Goal: Transaction & Acquisition: Purchase product/service

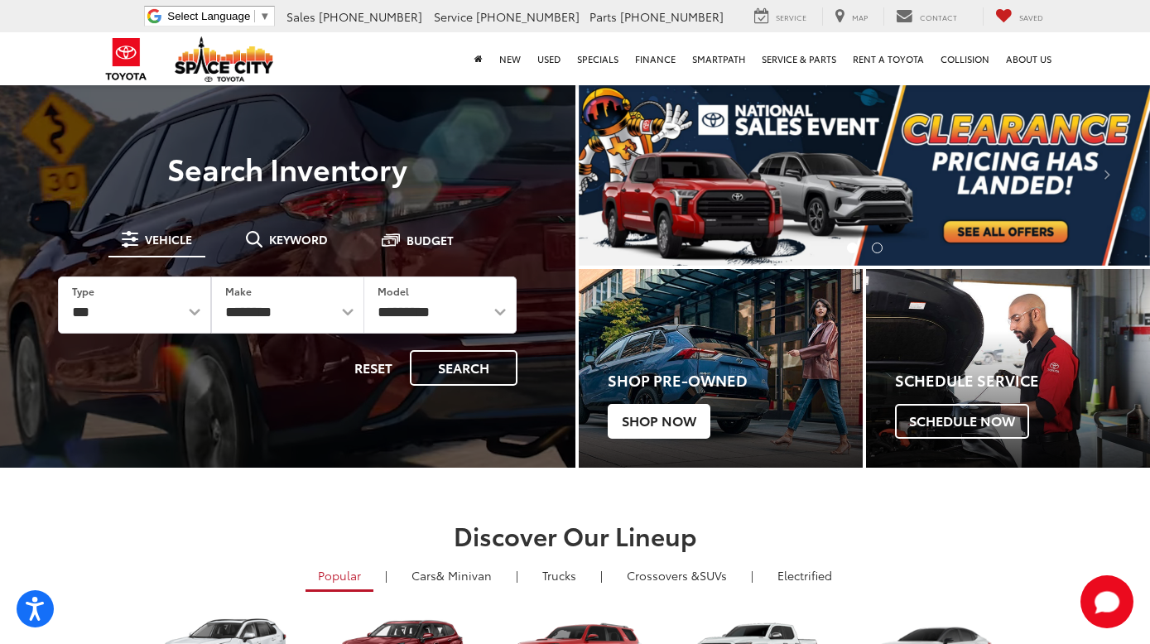
click at [678, 423] on span "Shop Now" at bounding box center [659, 421] width 103 height 35
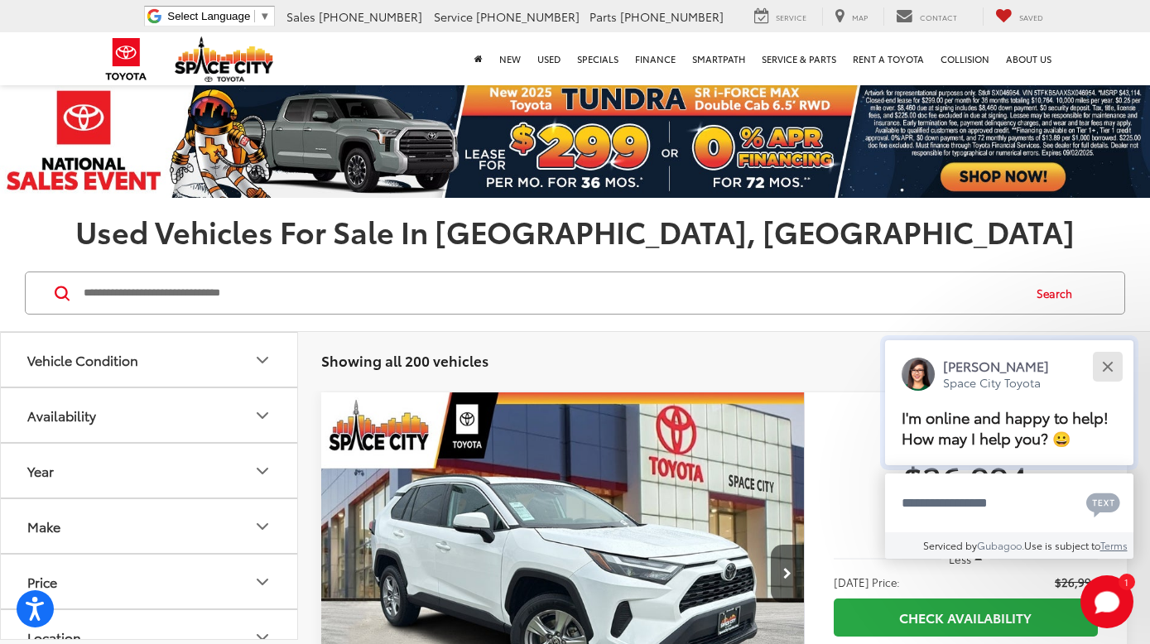
click at [1110, 361] on div "Close" at bounding box center [1107, 366] width 11 height 11
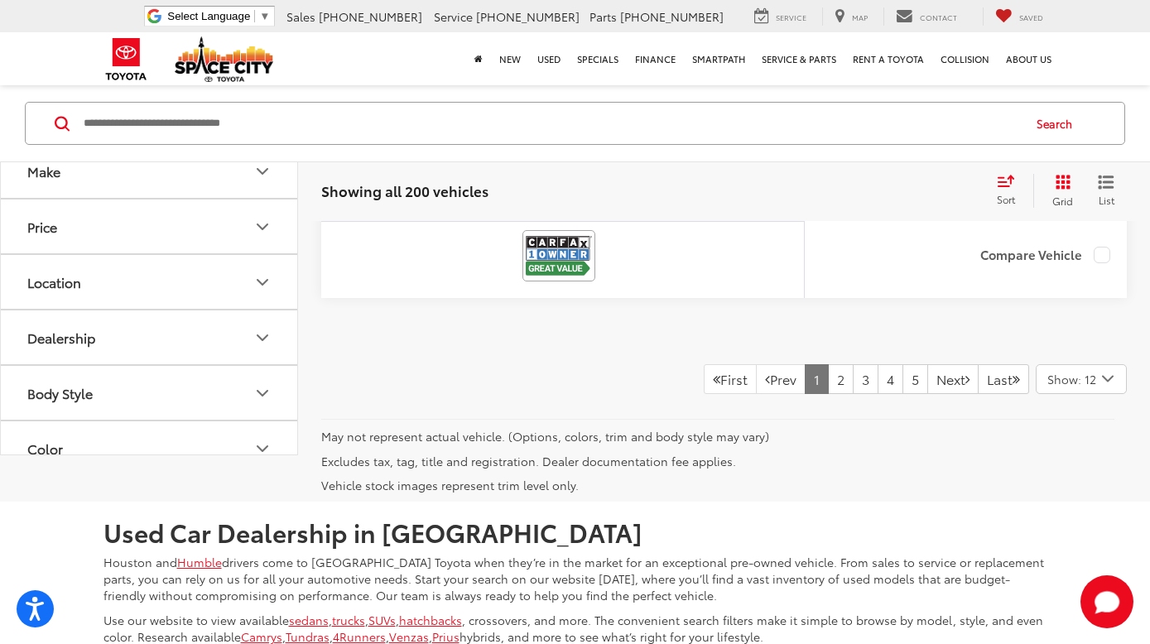
scroll to position [8347, 0]
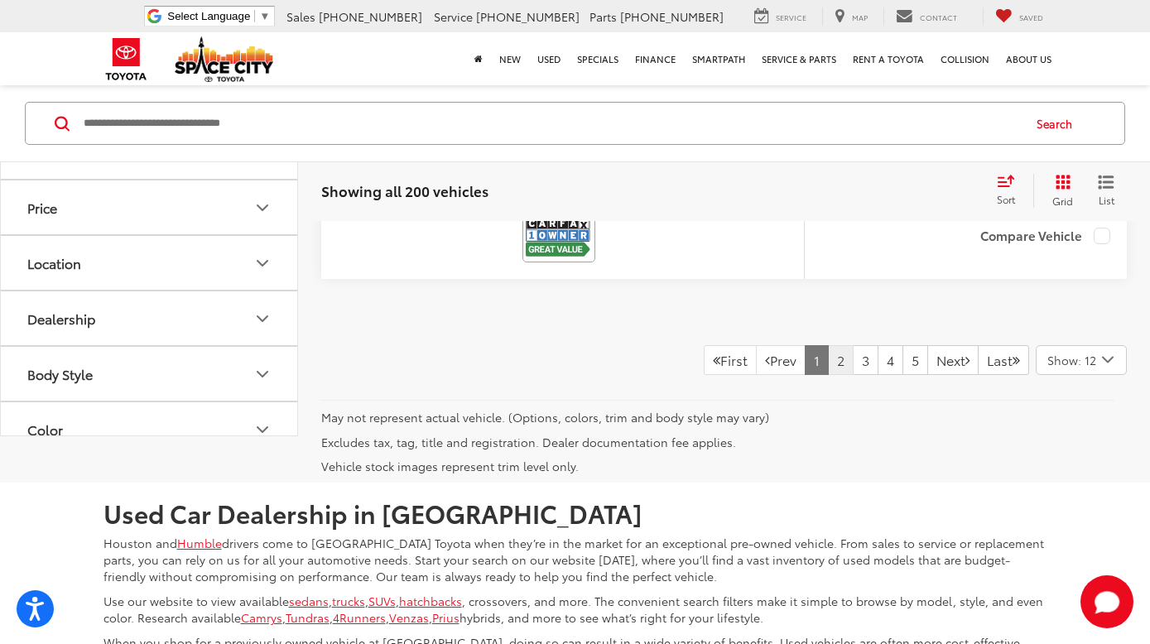
click at [828, 375] on link "2" at bounding box center [841, 360] width 26 height 30
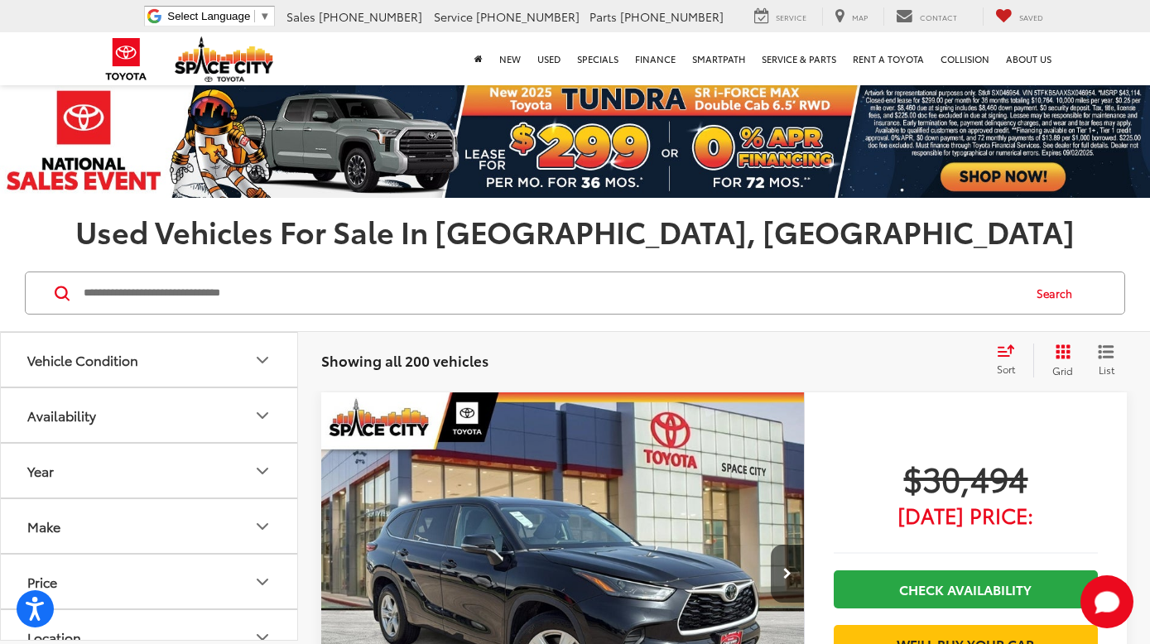
click at [1004, 353] on icon "Select sort value" at bounding box center [1006, 350] width 18 height 12
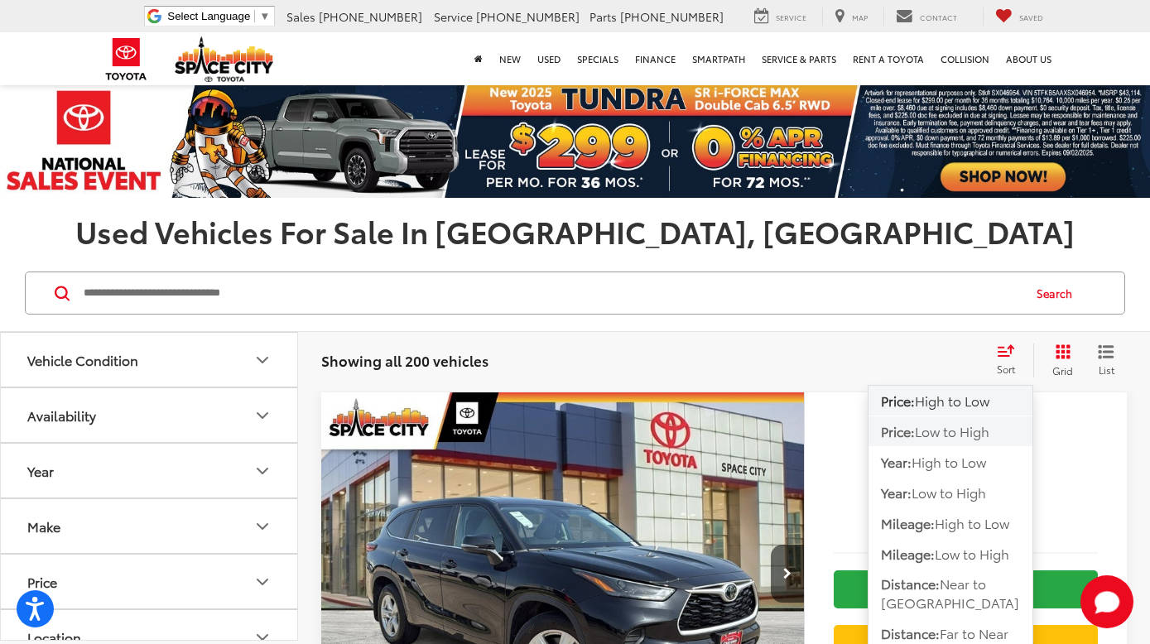
click at [956, 431] on span "Low to High" at bounding box center [952, 430] width 75 height 19
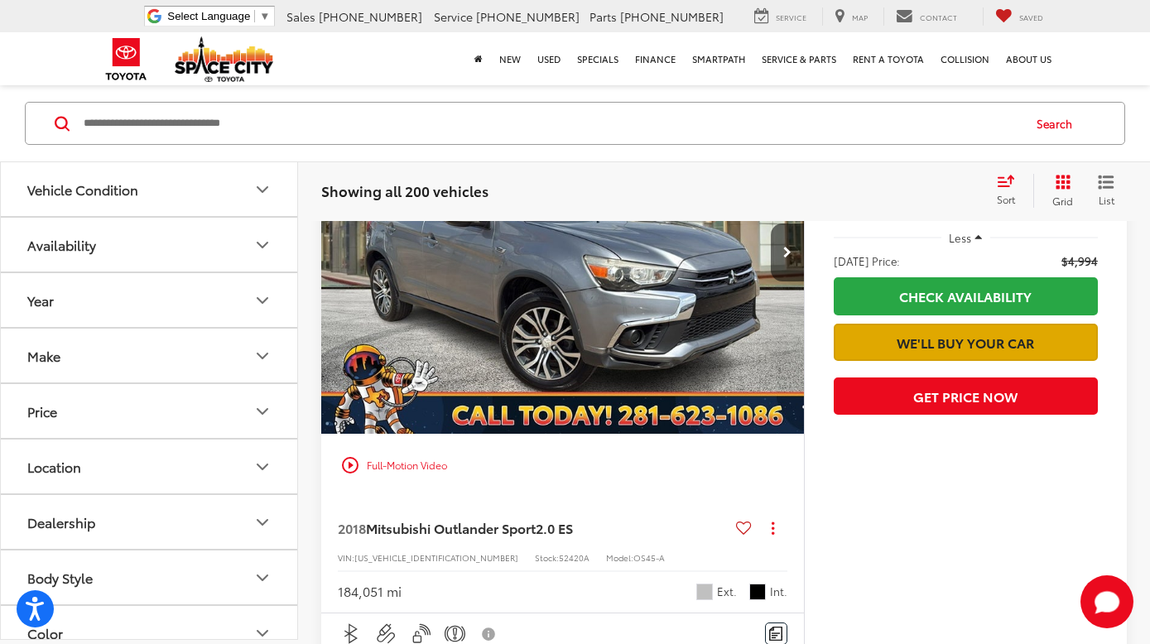
scroll to position [1588, 0]
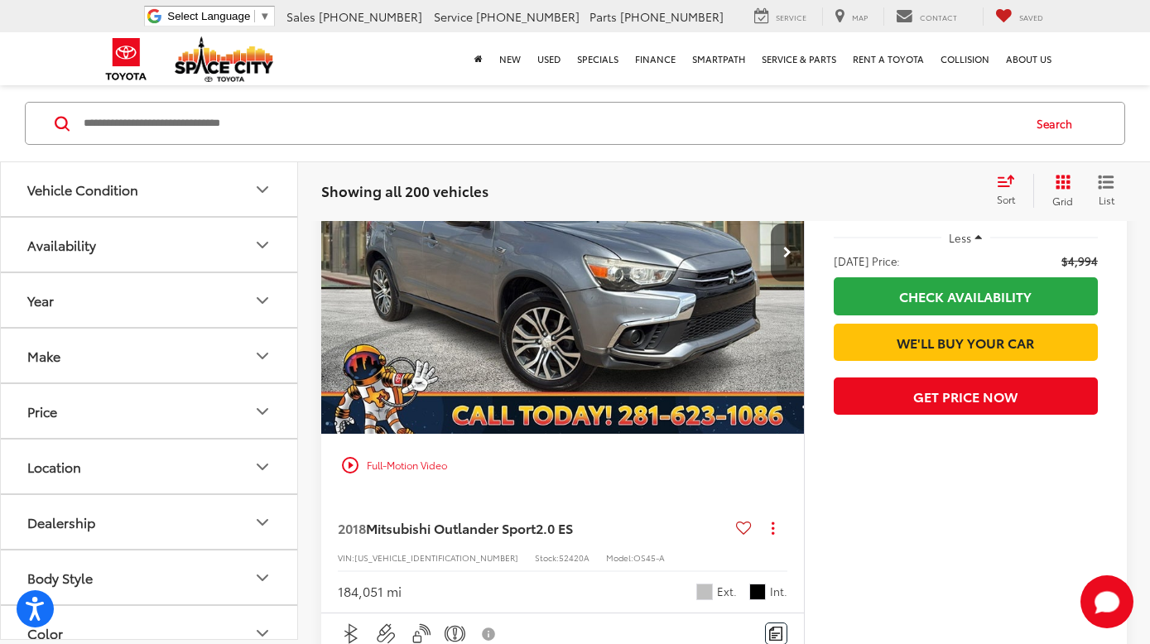
click at [562, 537] on span "2.0 ES" at bounding box center [554, 527] width 37 height 19
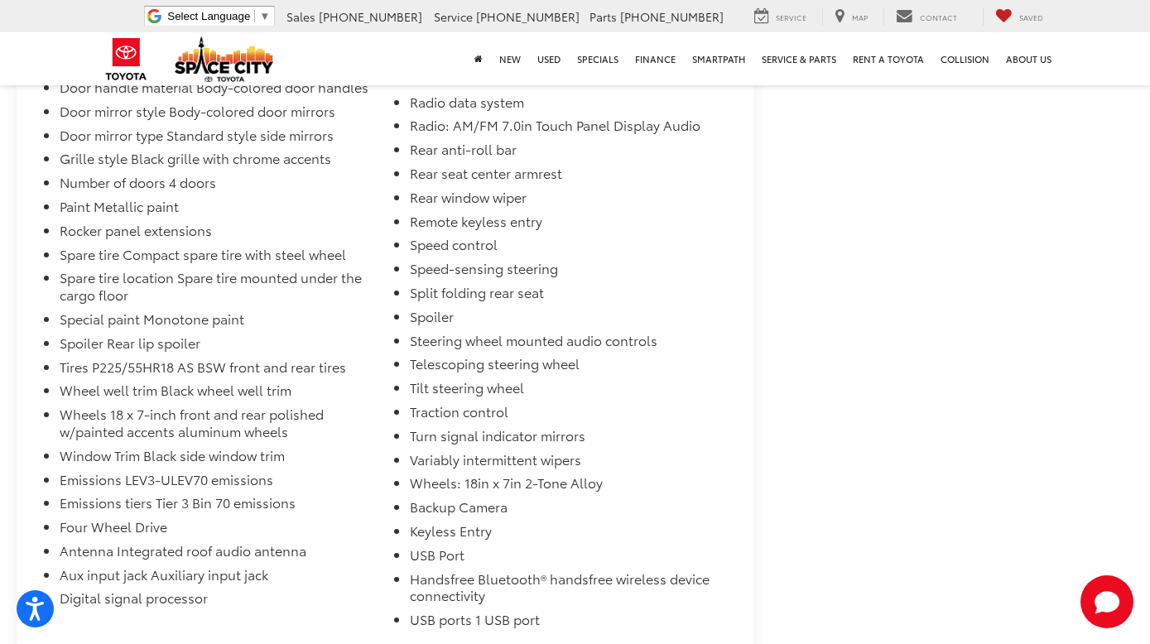
scroll to position [4725, 0]
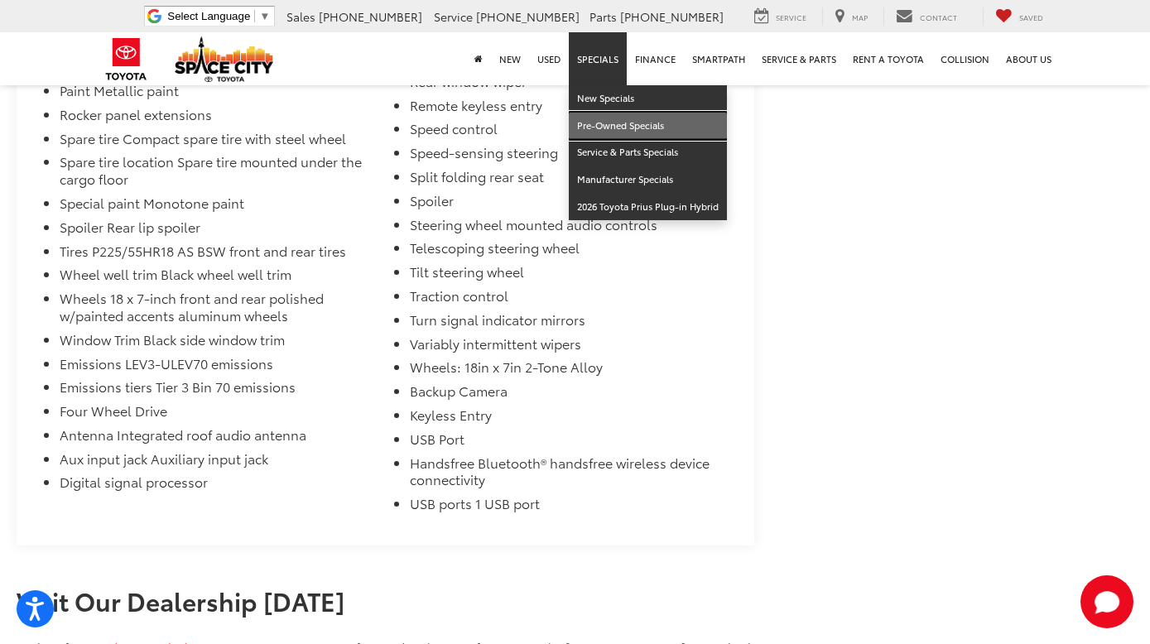
click at [600, 128] on link "Pre-Owned Specials" at bounding box center [648, 126] width 158 height 27
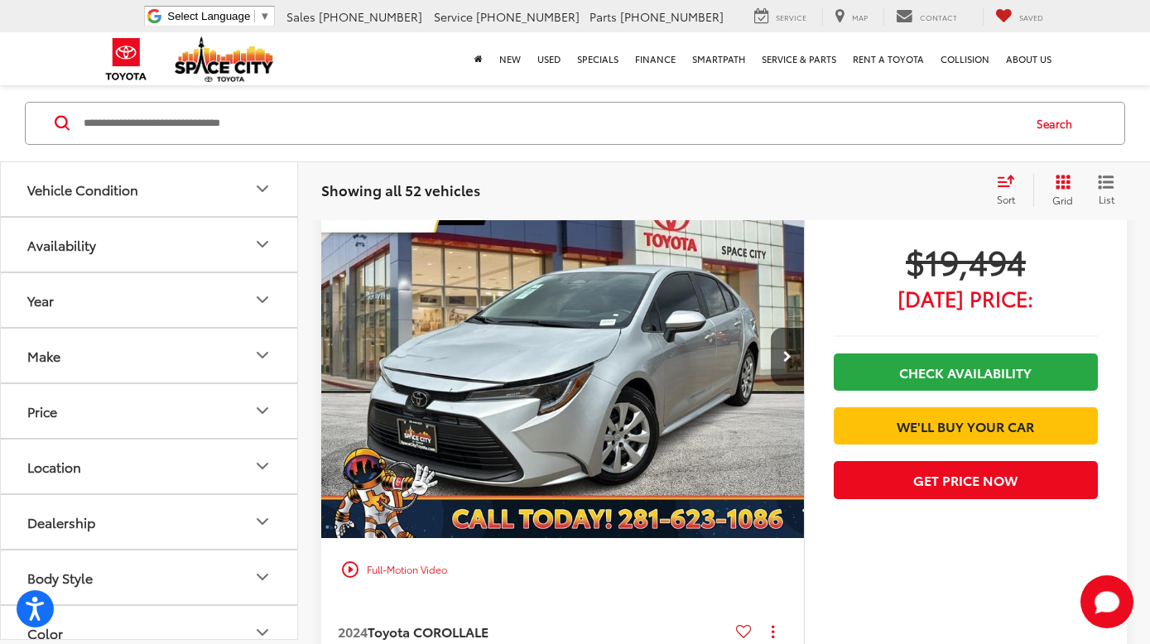
scroll to position [845, 0]
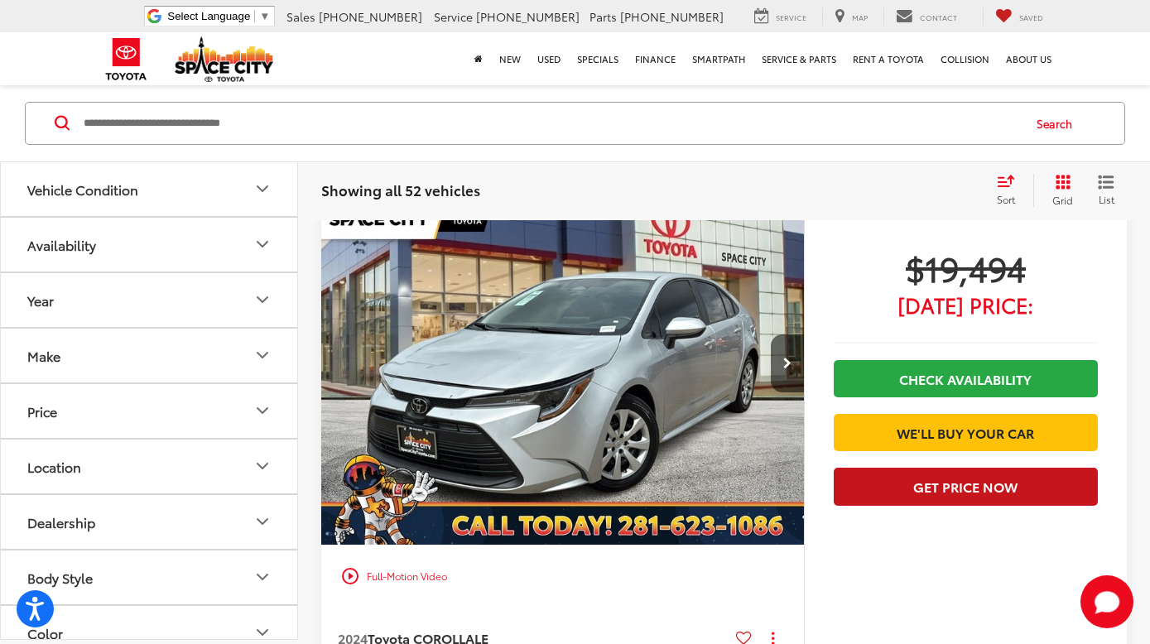
click at [894, 505] on button "Get Price Now" at bounding box center [966, 486] width 264 height 37
click at [878, 505] on button "Get Price Now" at bounding box center [966, 486] width 264 height 37
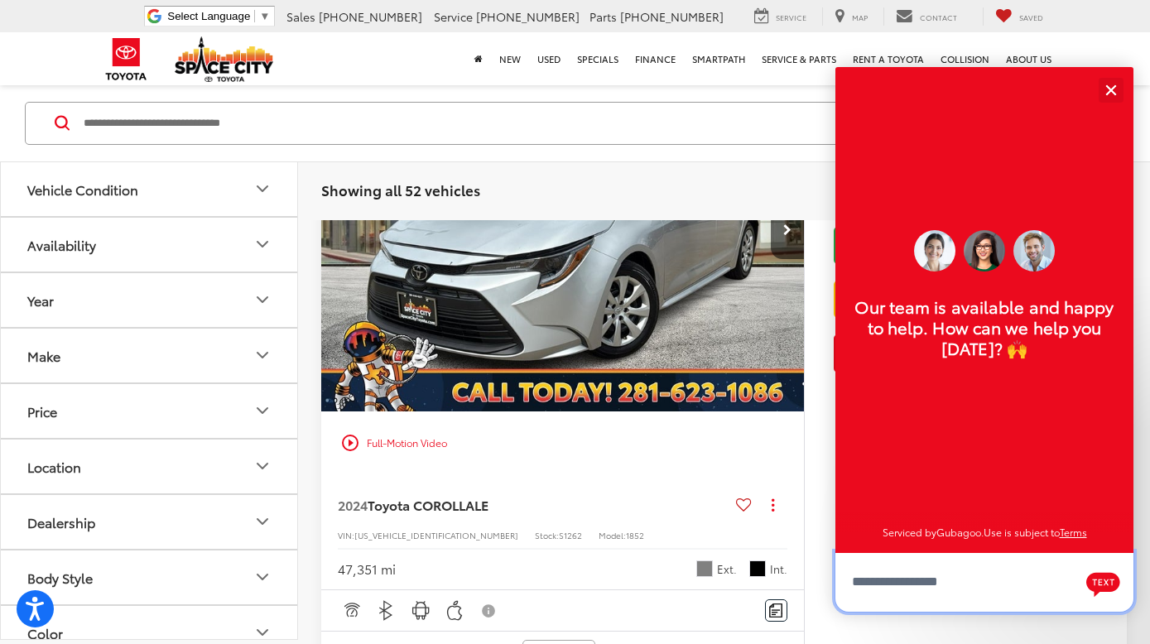
scroll to position [981, 0]
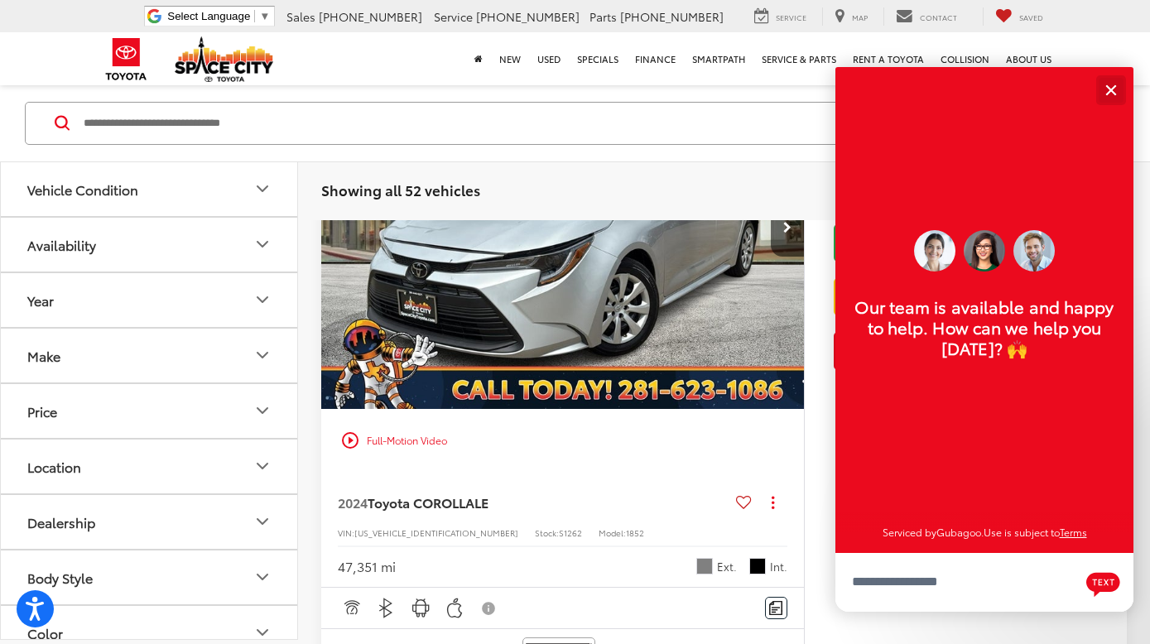
click at [1116, 88] on button "Close" at bounding box center [1111, 90] width 36 height 36
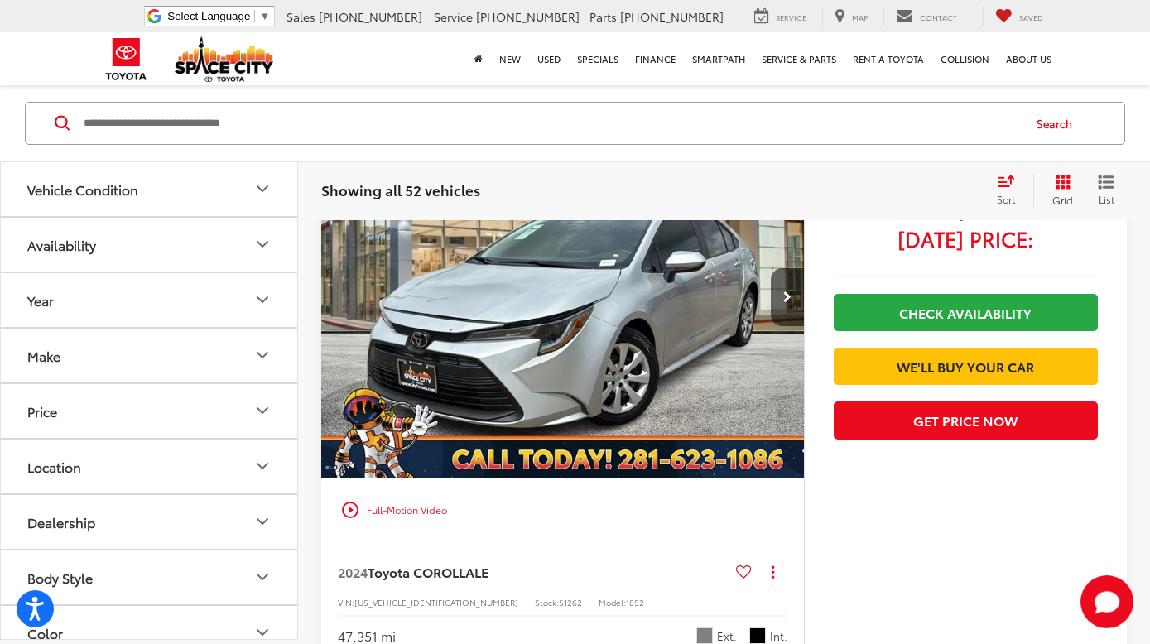
scroll to position [910, 0]
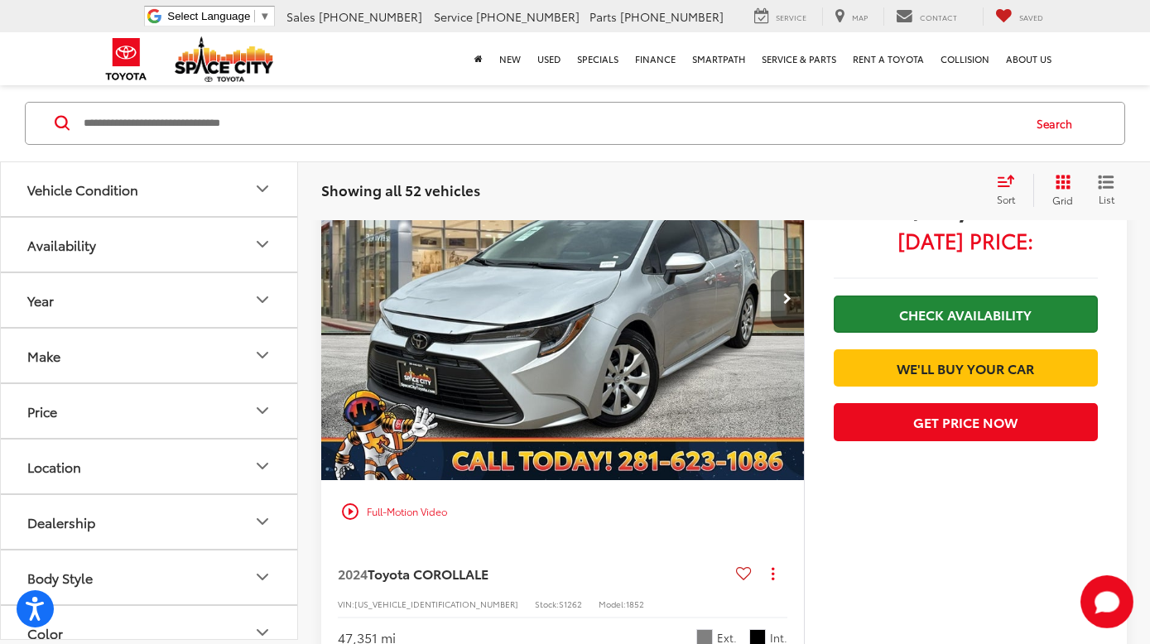
click at [890, 316] on link "Check Availability" at bounding box center [966, 314] width 264 height 37
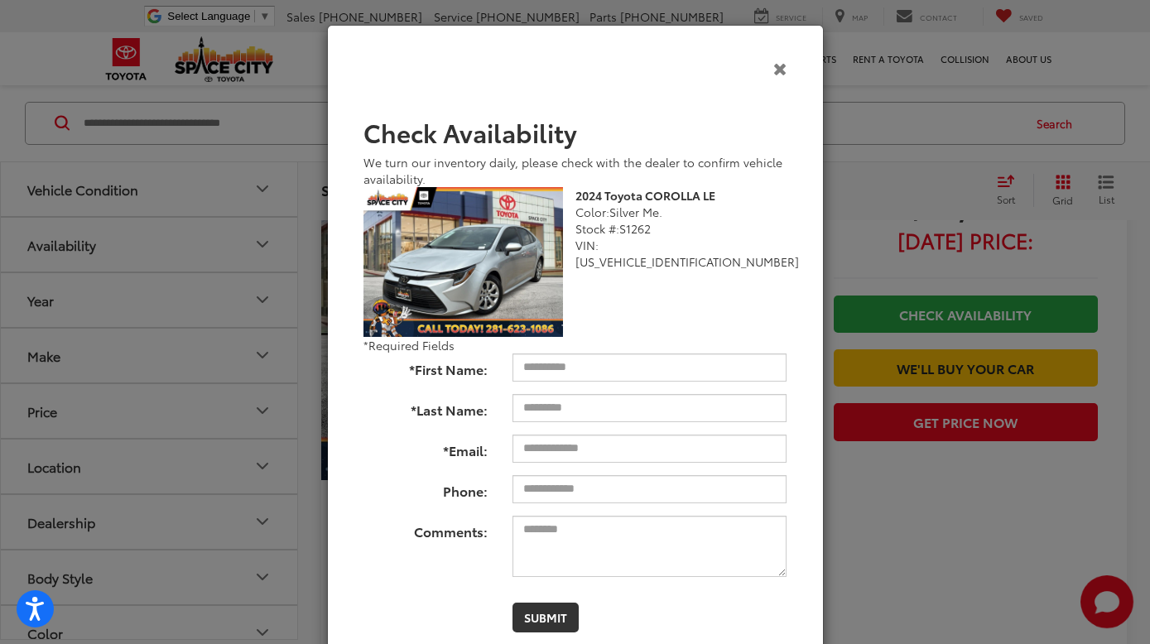
click at [782, 72] on icon "Close" at bounding box center [780, 68] width 14 height 17
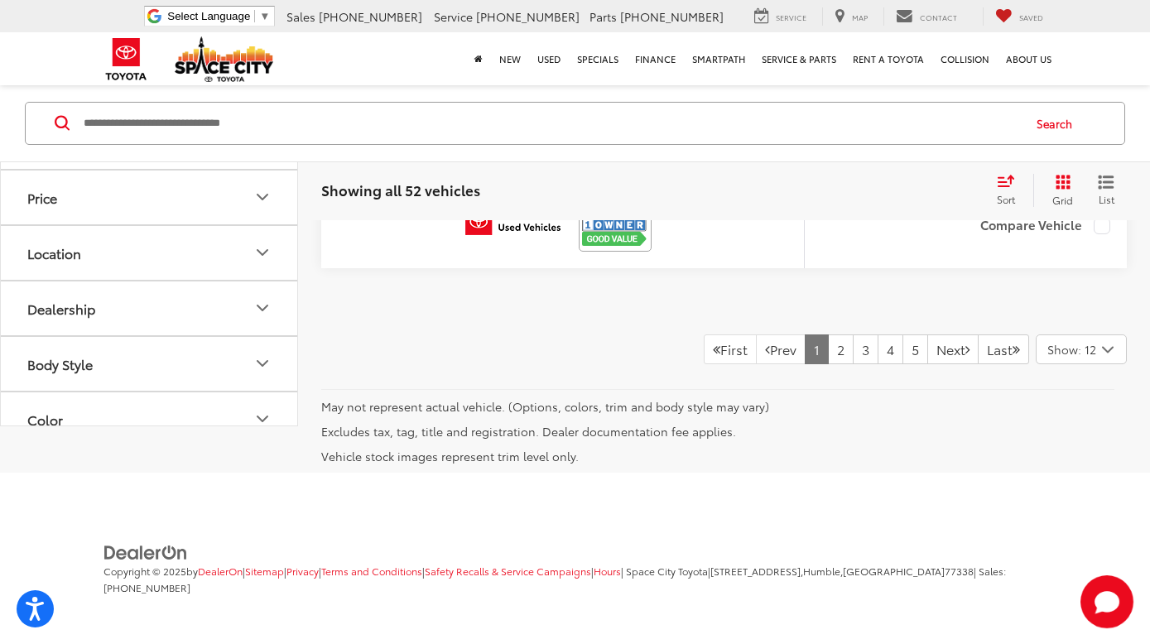
scroll to position [8331, 0]
click at [828, 352] on link "2" at bounding box center [841, 350] width 26 height 30
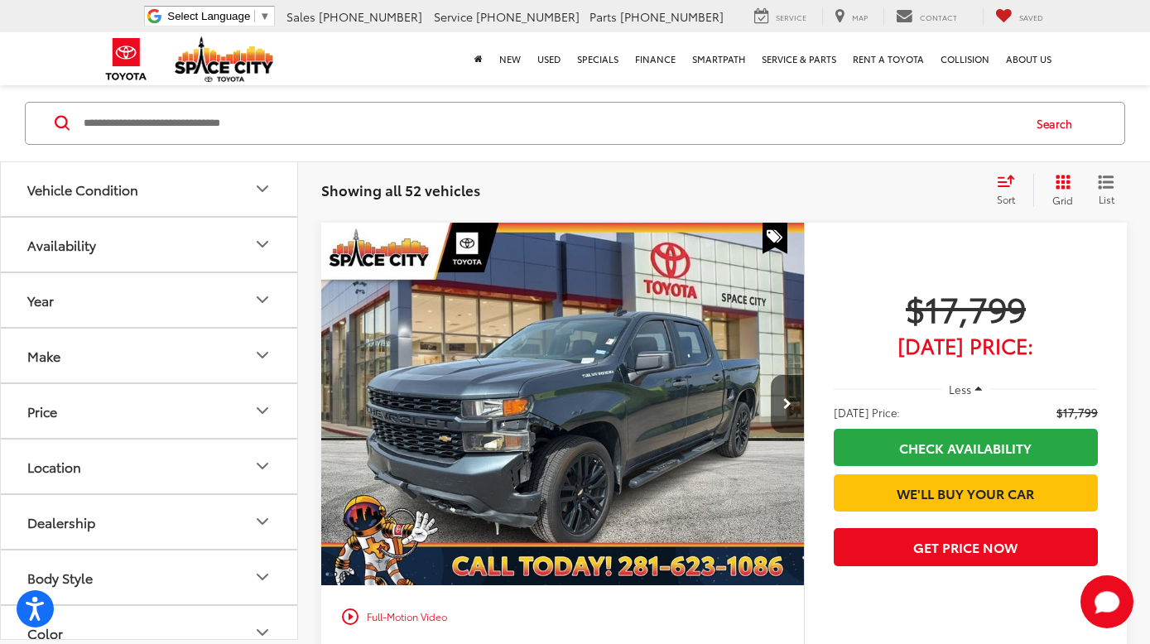
scroll to position [4314, 1]
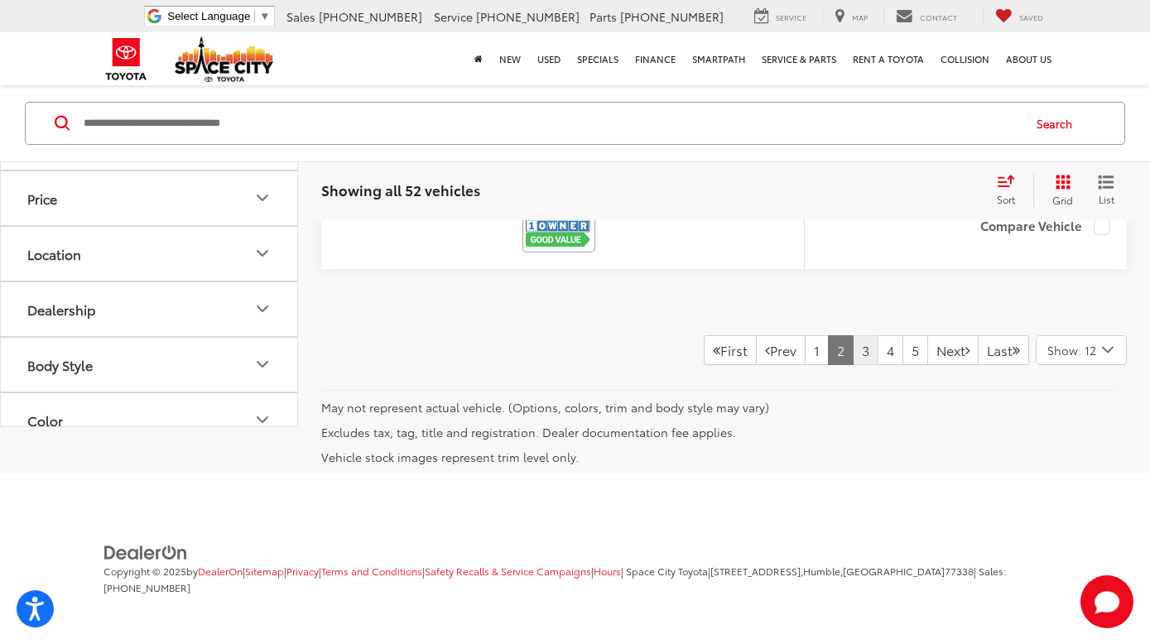
click at [853, 351] on link "3" at bounding box center [866, 350] width 26 height 30
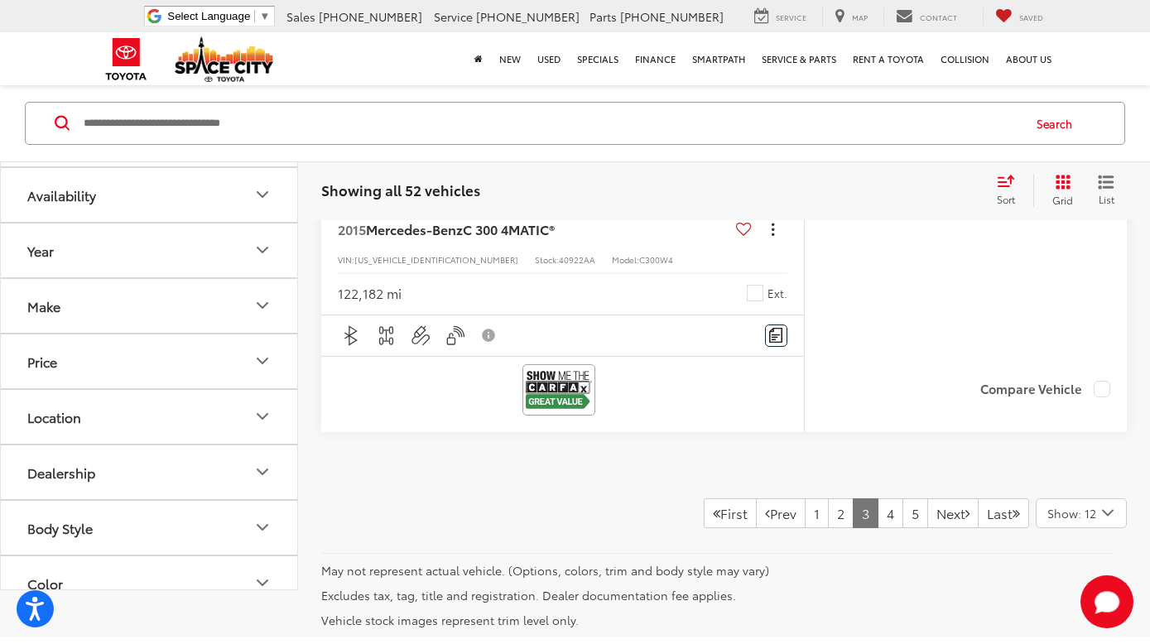
scroll to position [8038, 0]
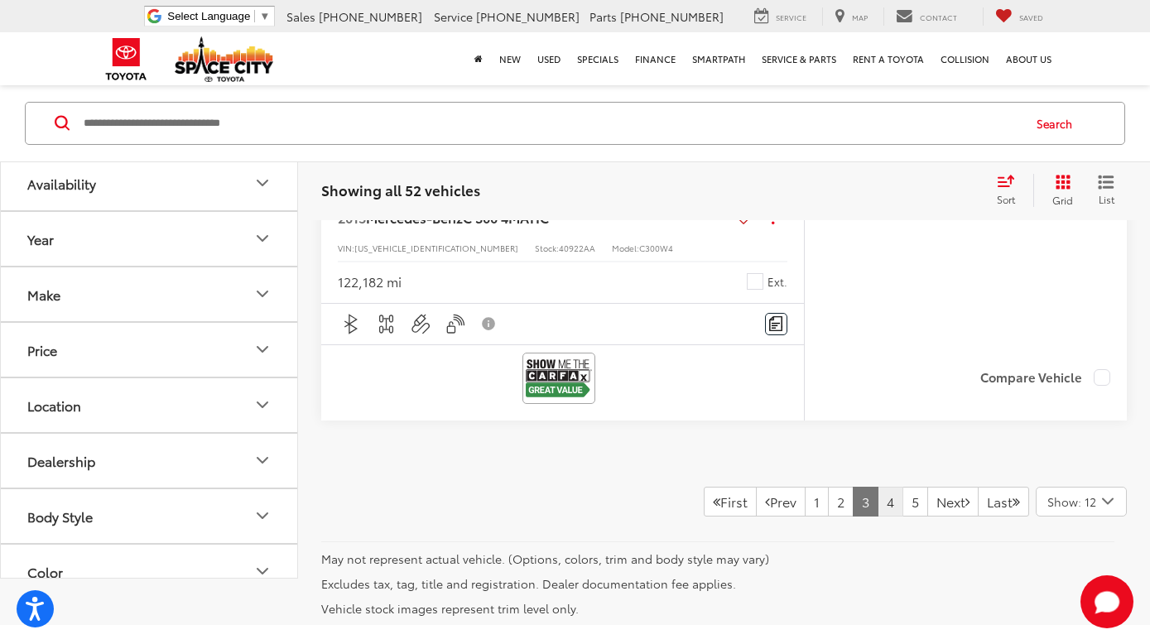
click at [878, 490] on link "4" at bounding box center [891, 502] width 26 height 30
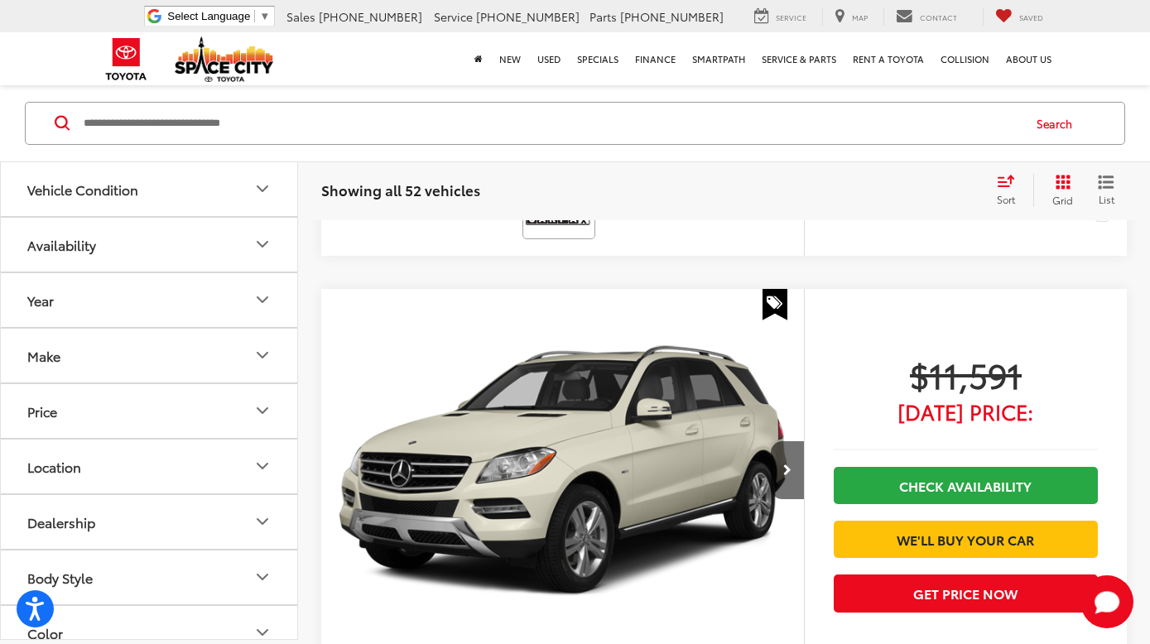
scroll to position [7596, 1]
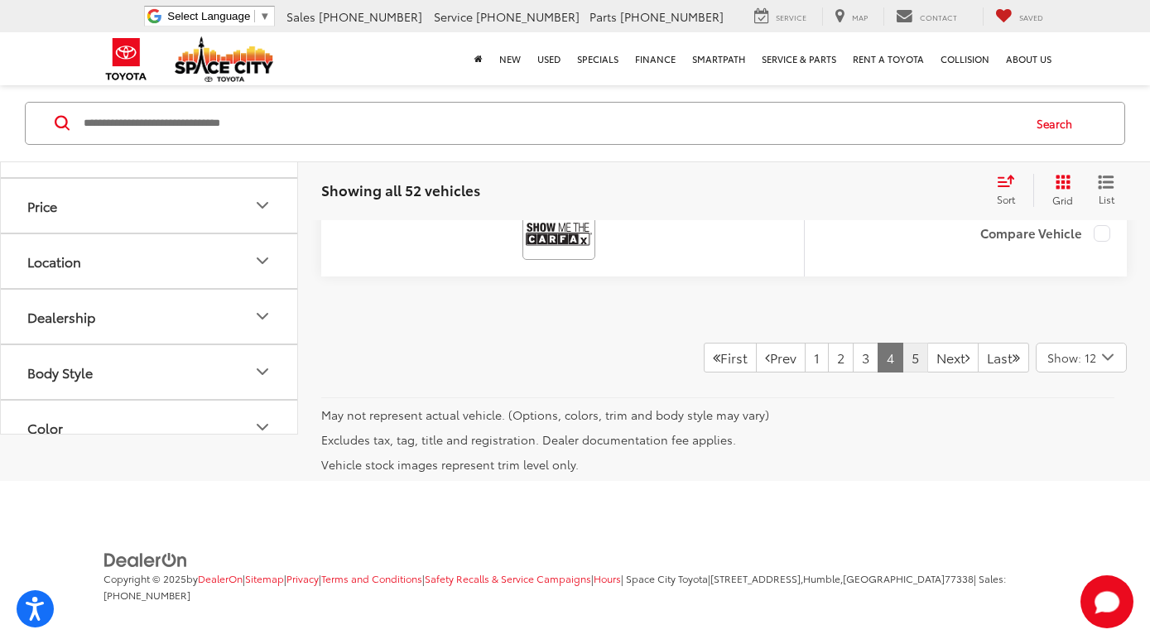
click at [903, 352] on link "5" at bounding box center [916, 358] width 26 height 30
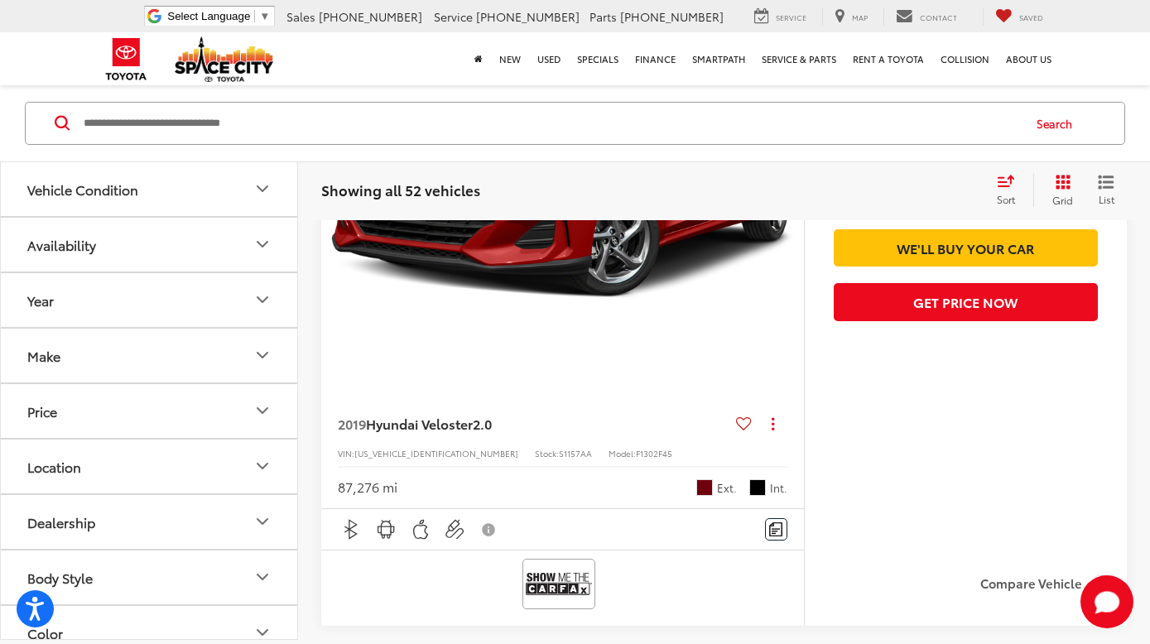
scroll to position [1659, 0]
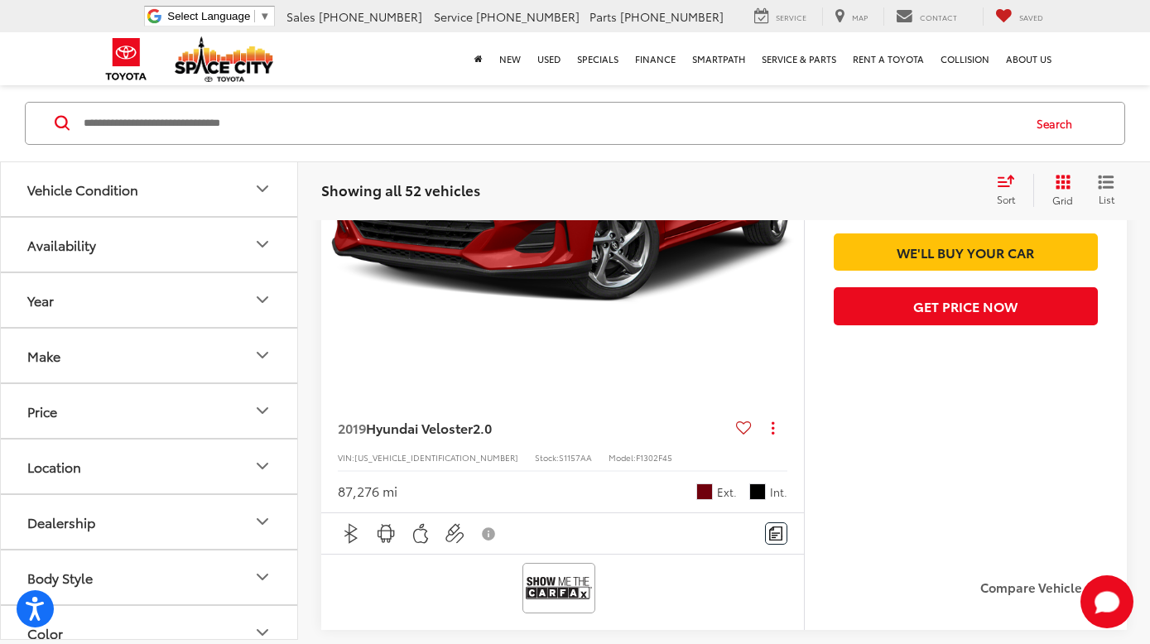
click at [445, 426] on span "Hyundai Veloster" at bounding box center [419, 427] width 107 height 19
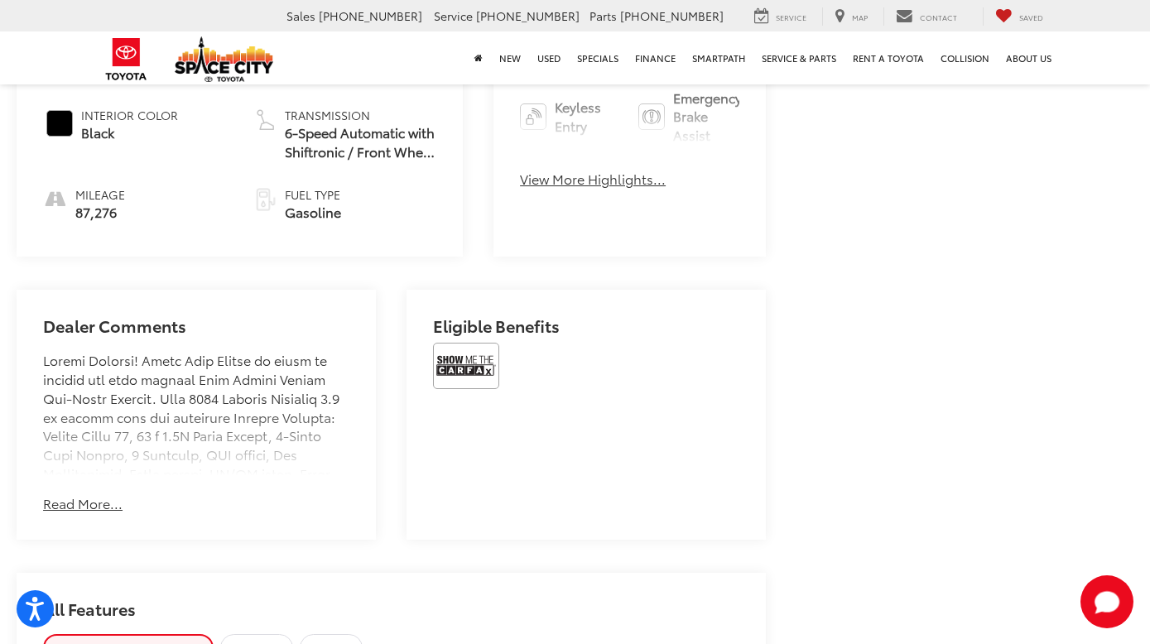
scroll to position [871, 0]
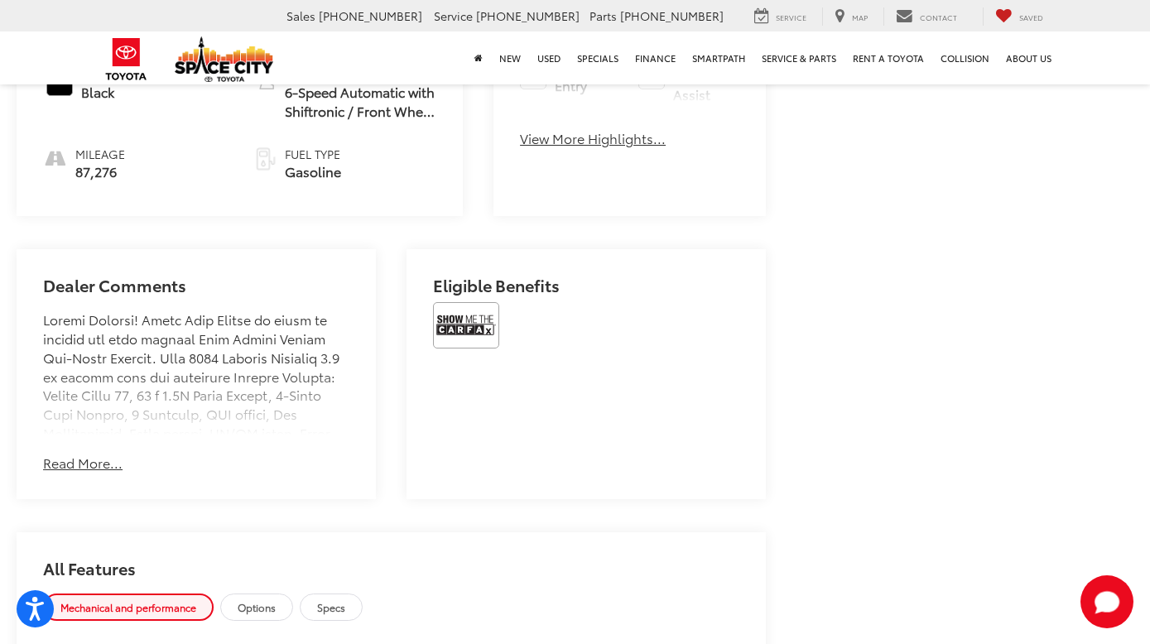
click at [78, 463] on button "Read More..." at bounding box center [82, 463] width 79 height 19
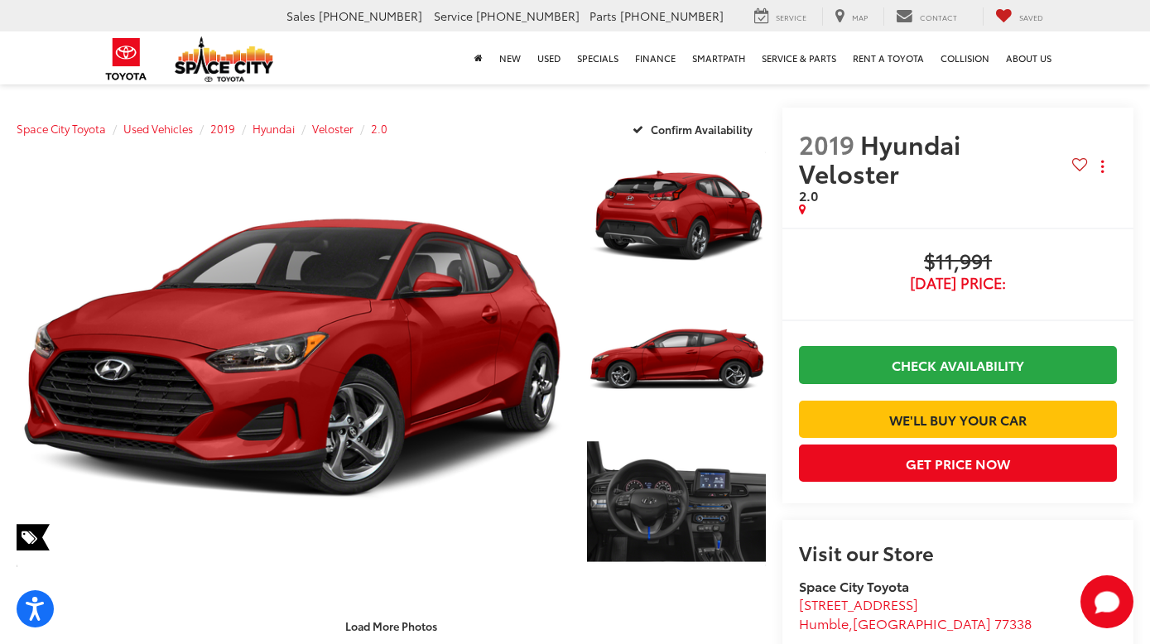
scroll to position [0, 0]
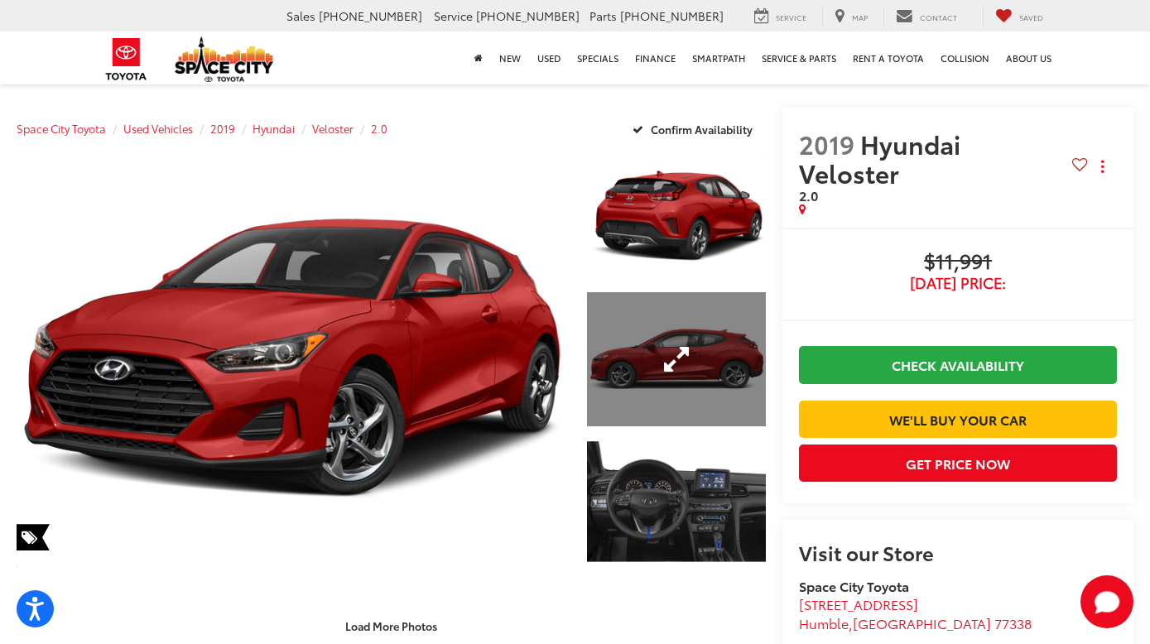
click at [587, 372] on link "Expand Photo 2" at bounding box center [676, 359] width 179 height 134
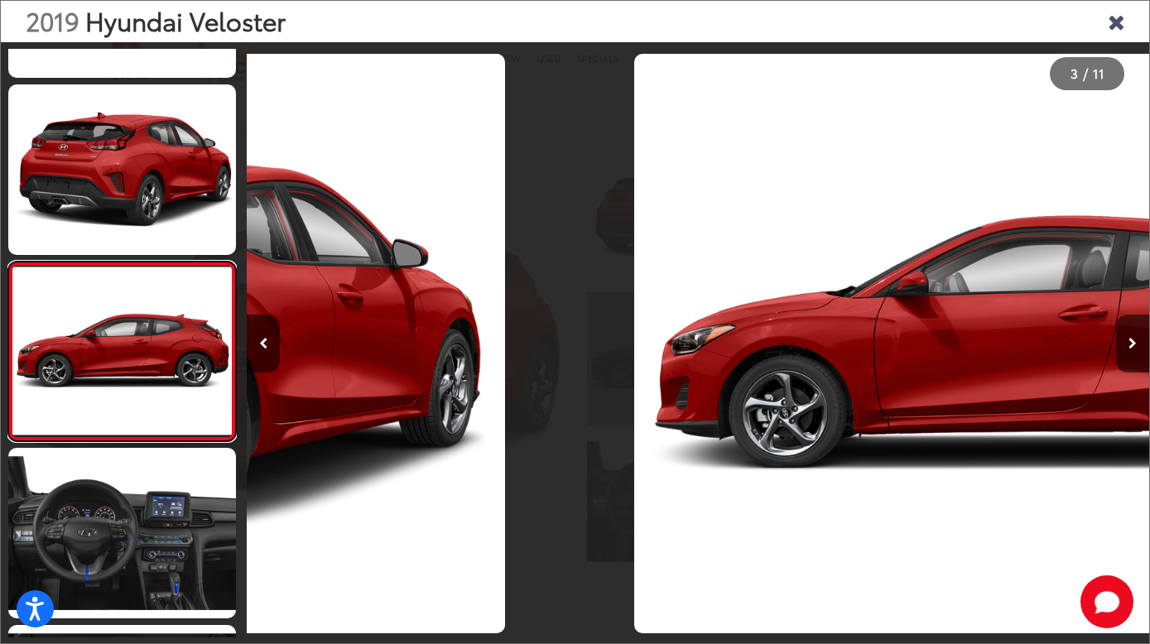
scroll to position [199, 0]
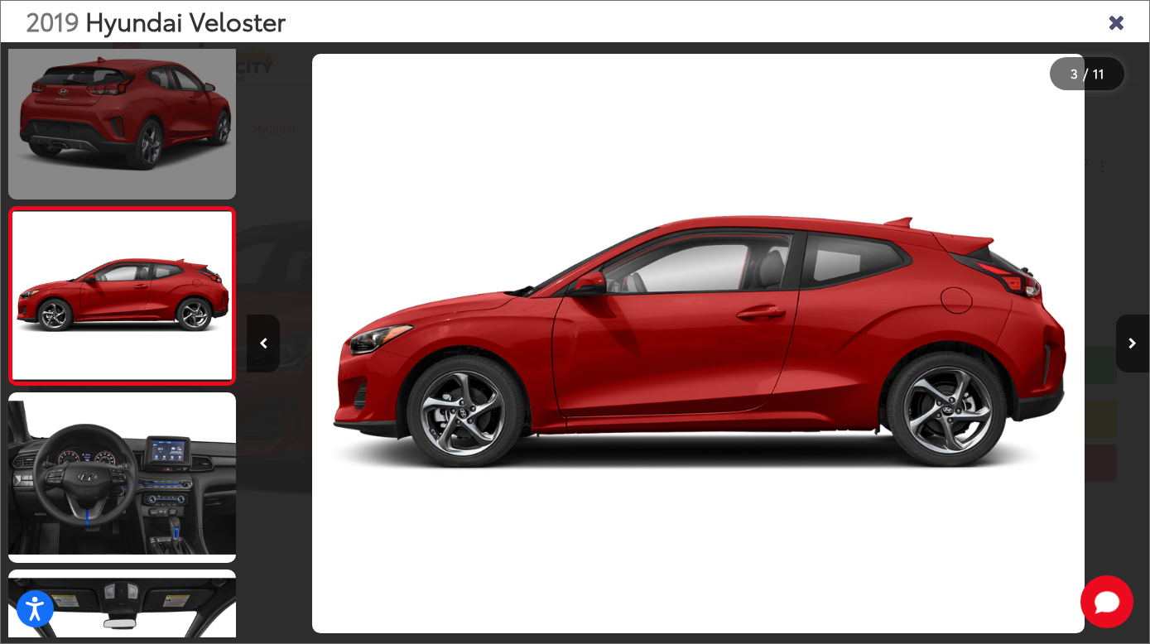
click at [159, 99] on link at bounding box center [122, 114] width 228 height 171
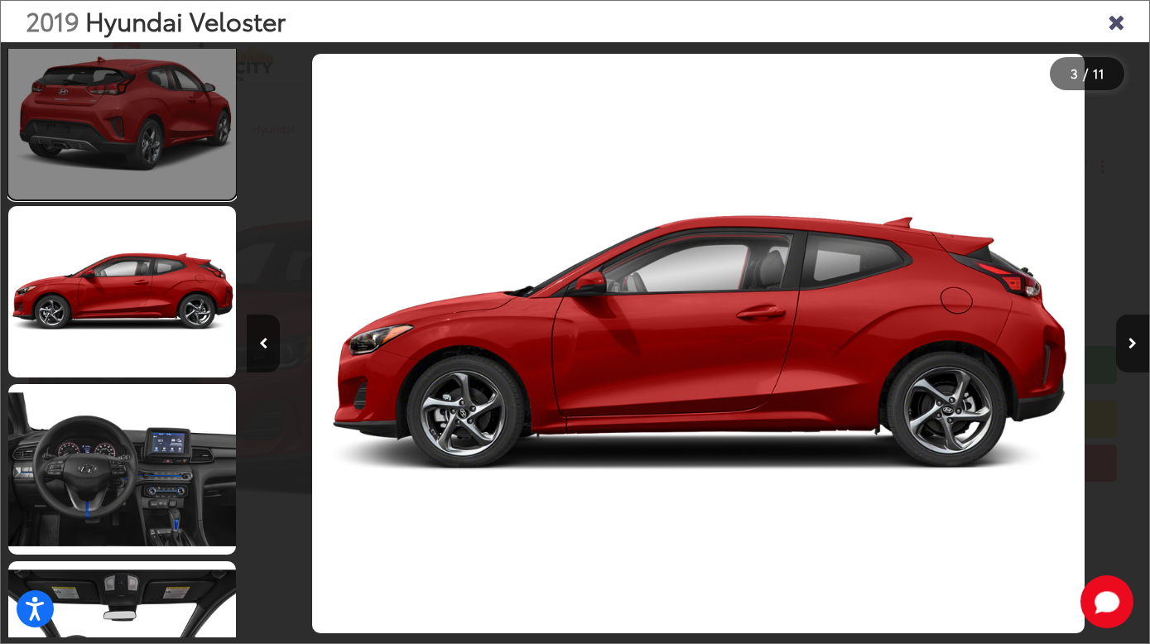
scroll to position [0, 903]
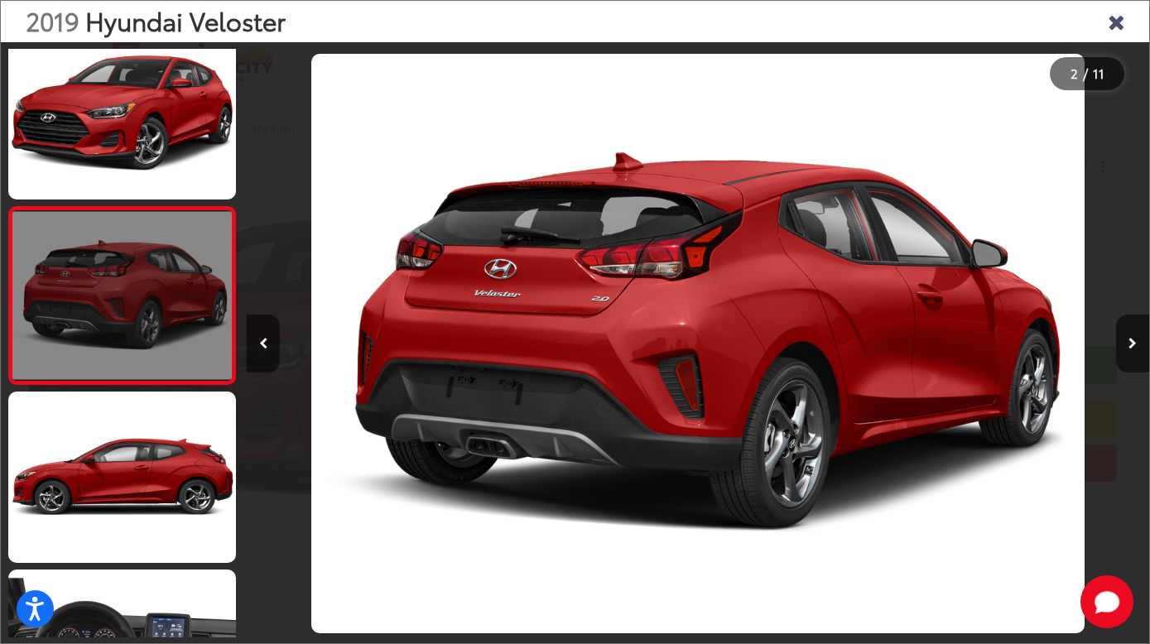
click at [131, 290] on link at bounding box center [122, 296] width 228 height 180
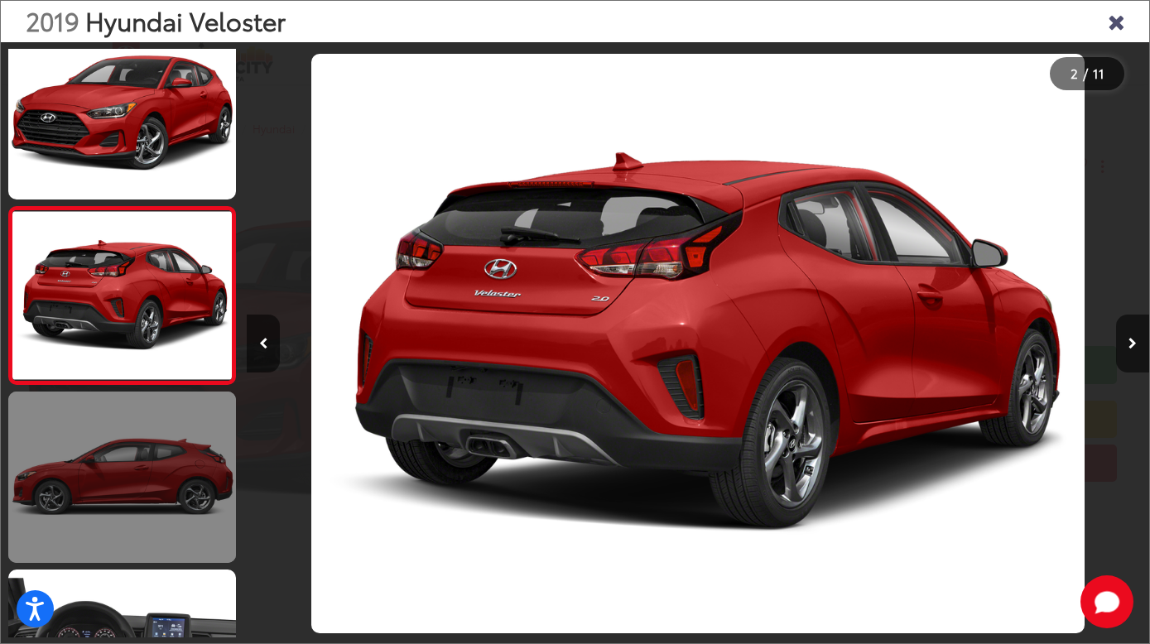
click at [85, 420] on link at bounding box center [122, 477] width 228 height 171
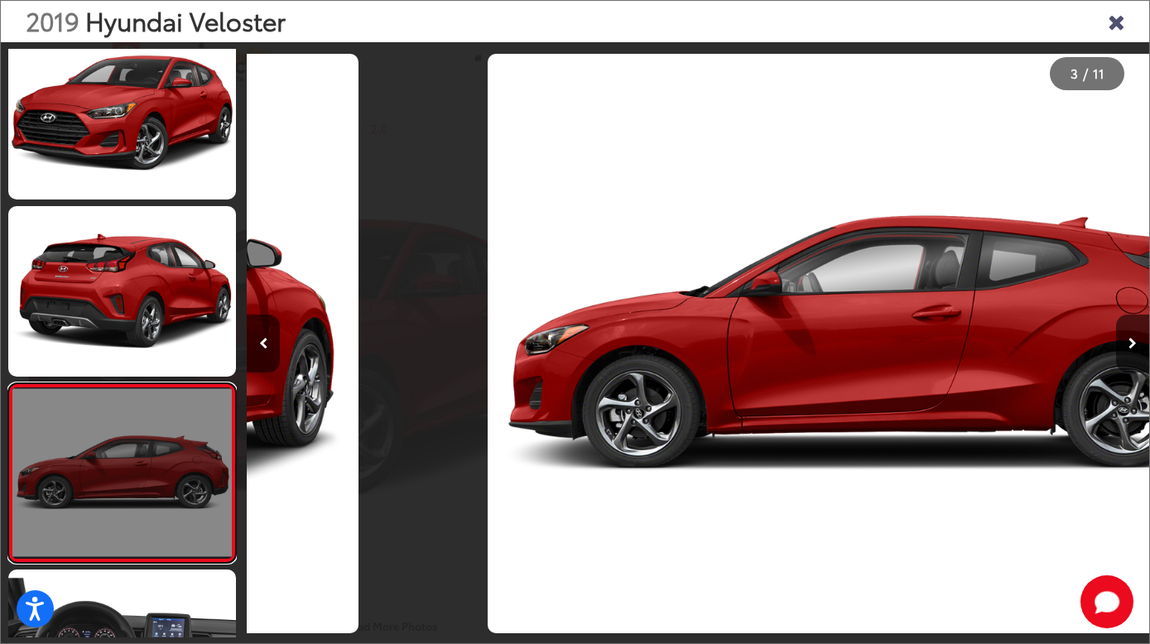
scroll to position [199, 0]
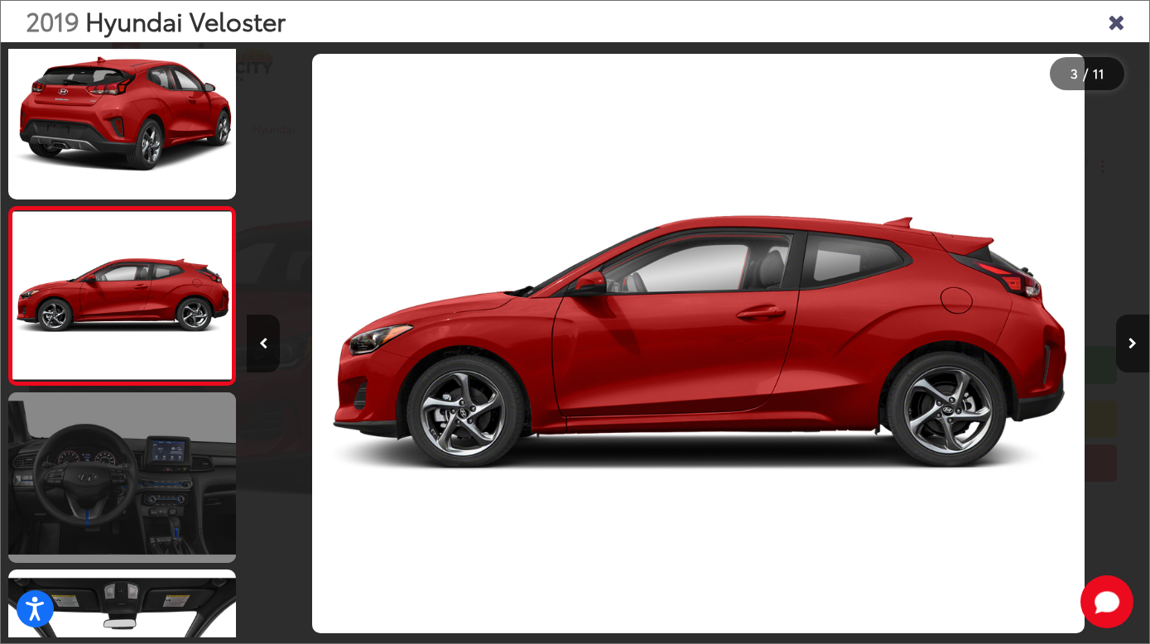
click at [79, 525] on link at bounding box center [122, 477] width 228 height 171
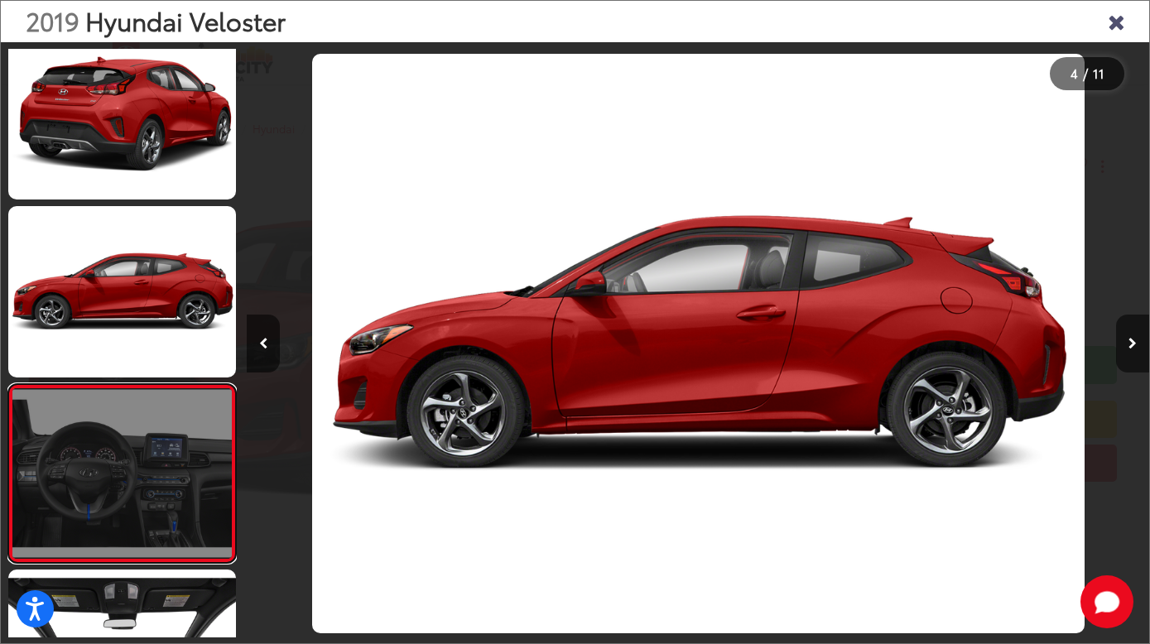
scroll to position [377, 0]
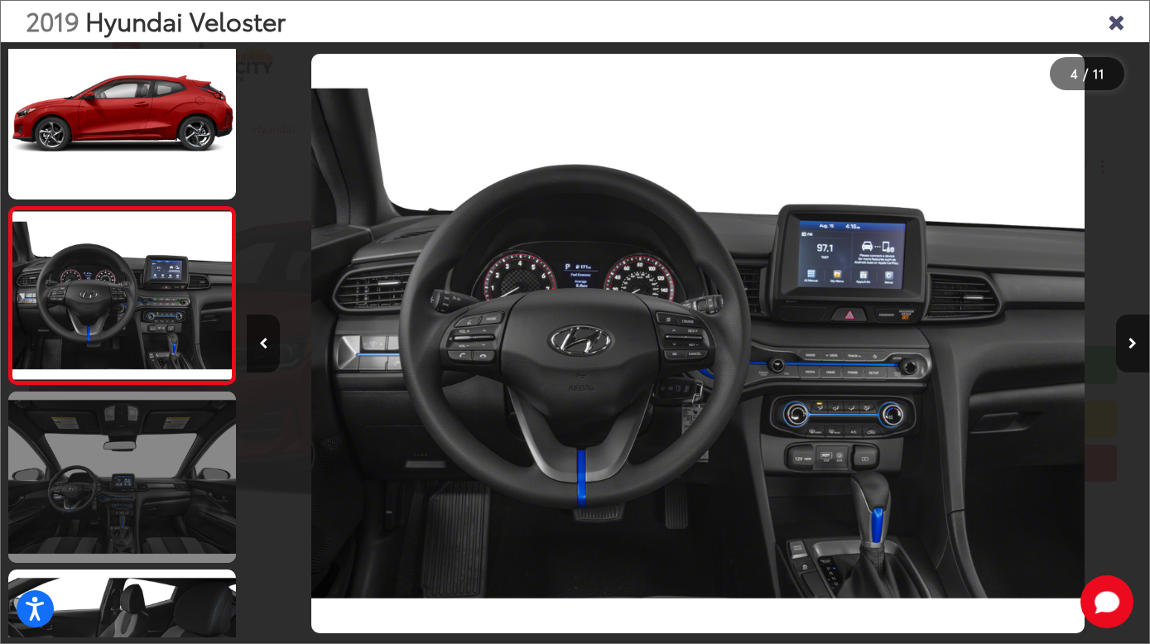
click at [79, 514] on link at bounding box center [122, 477] width 228 height 171
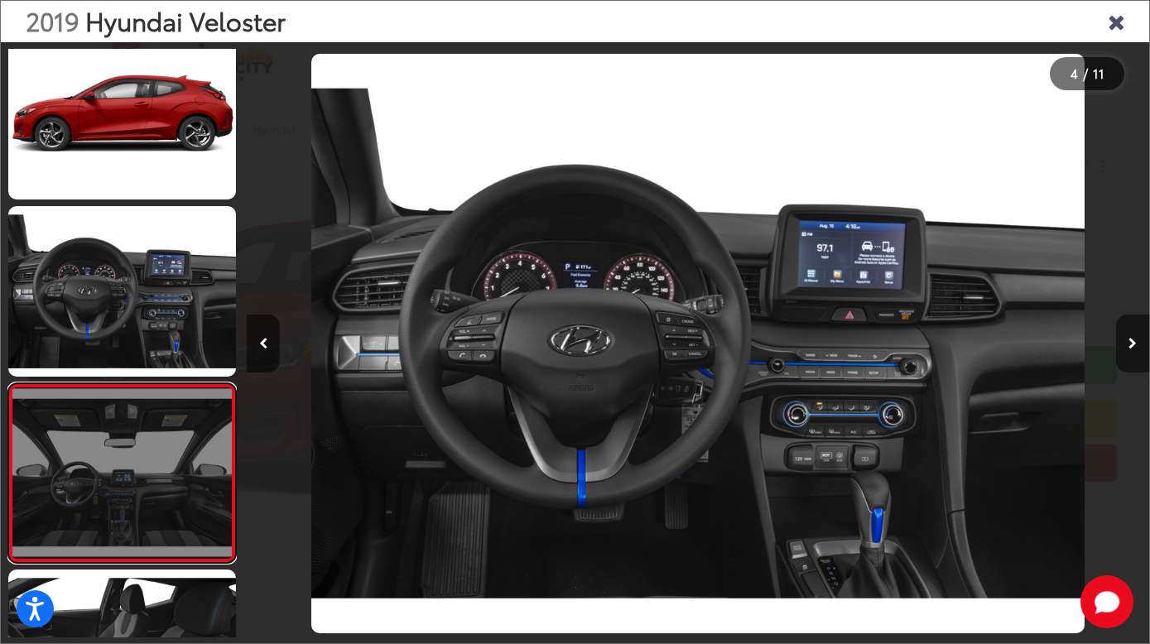
scroll to position [554, 0]
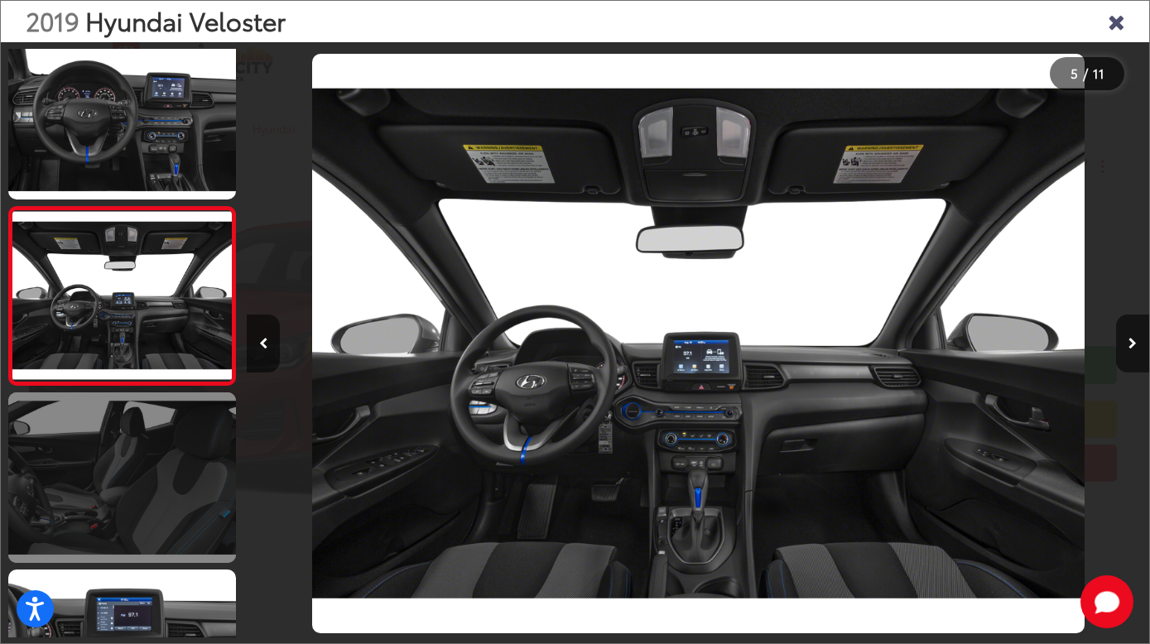
click at [131, 465] on link at bounding box center [122, 477] width 228 height 171
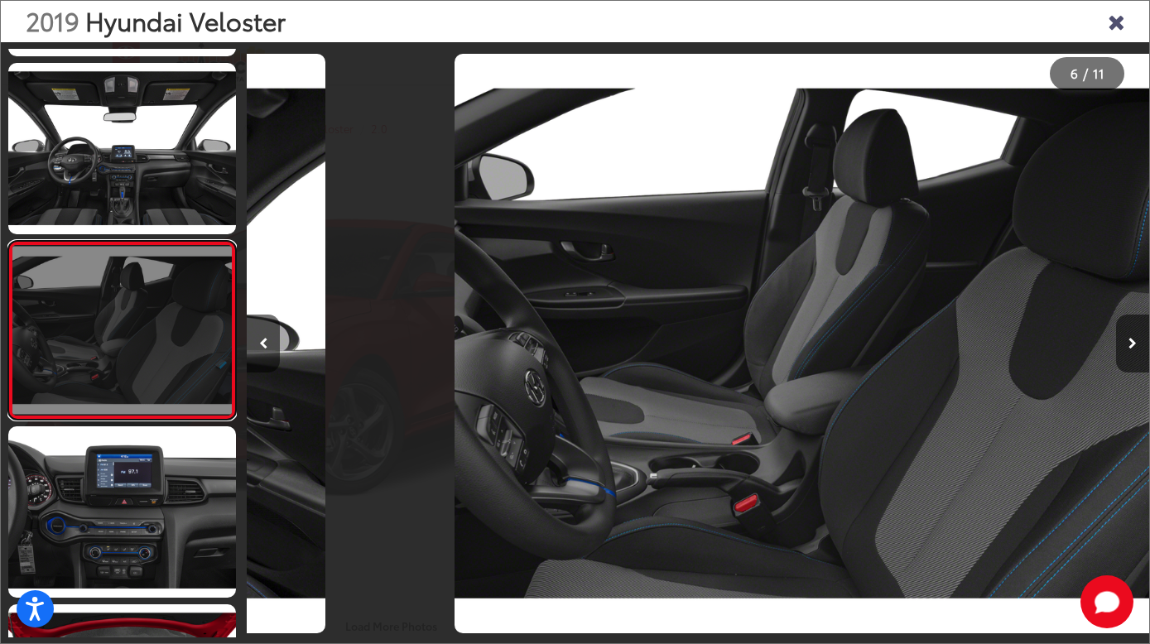
scroll to position [732, 0]
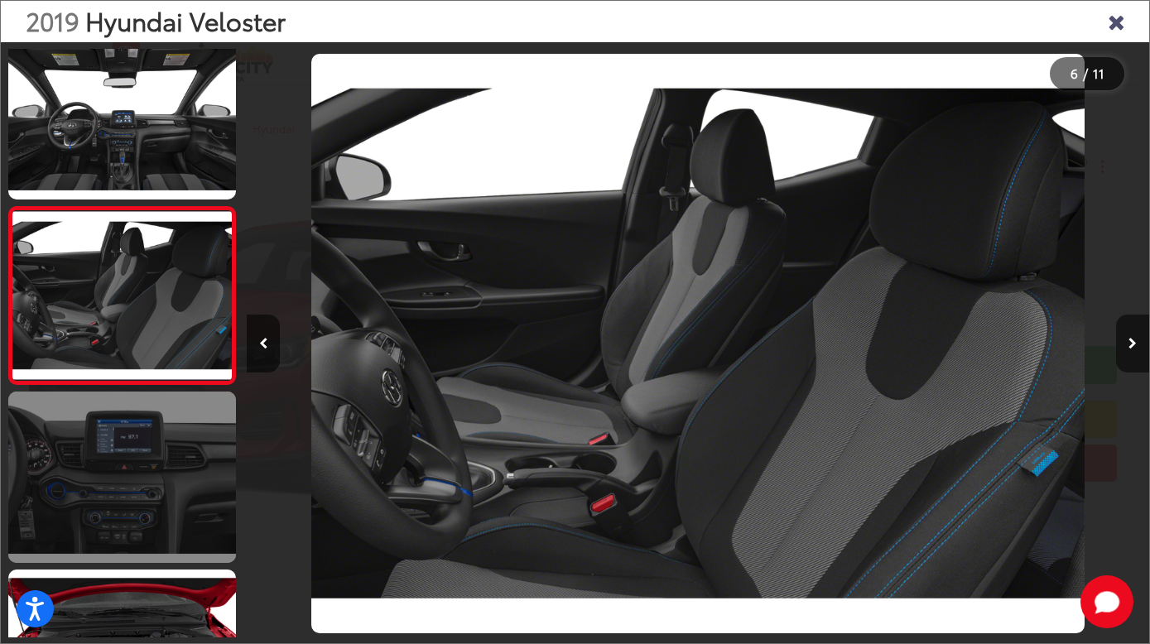
click at [125, 467] on link at bounding box center [122, 477] width 228 height 171
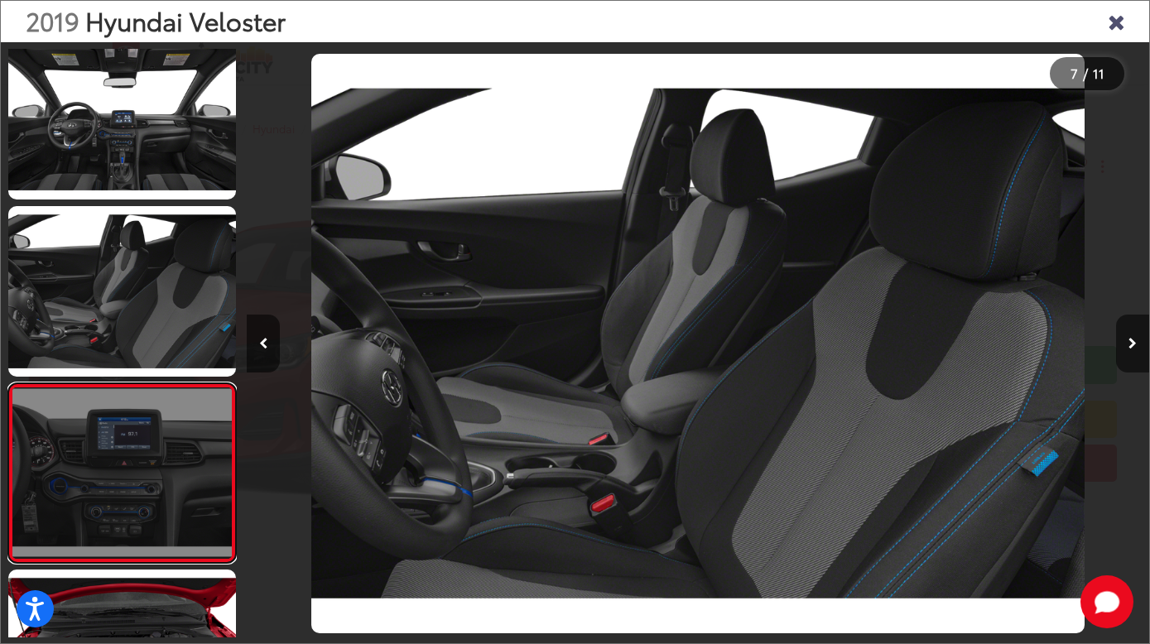
scroll to position [909, 0]
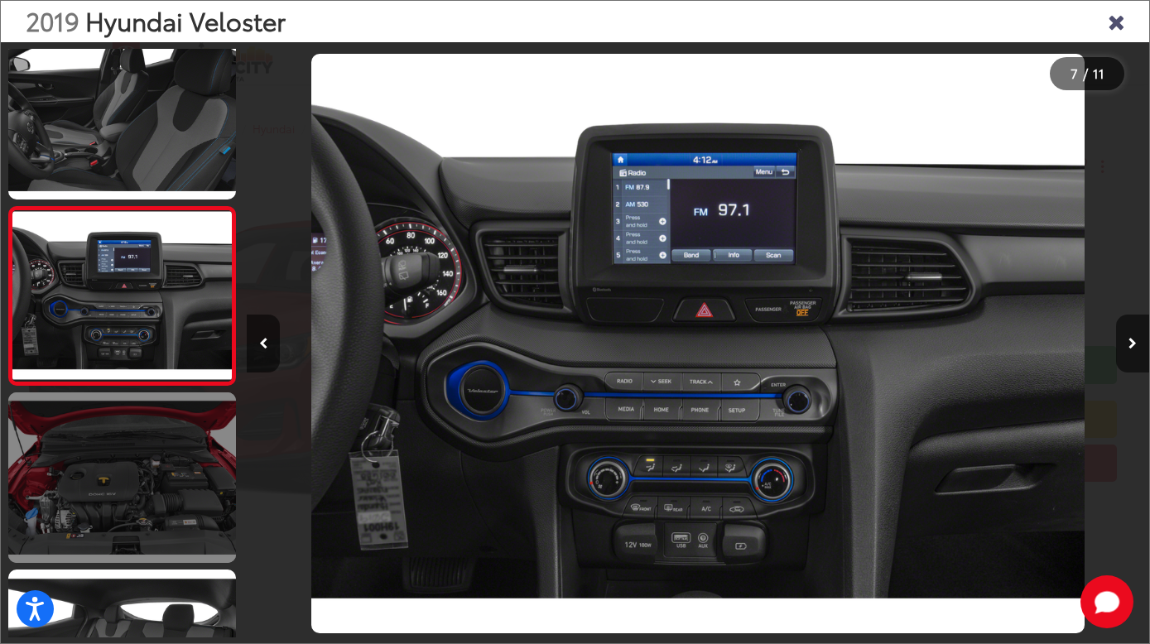
click at [98, 449] on link at bounding box center [122, 477] width 228 height 171
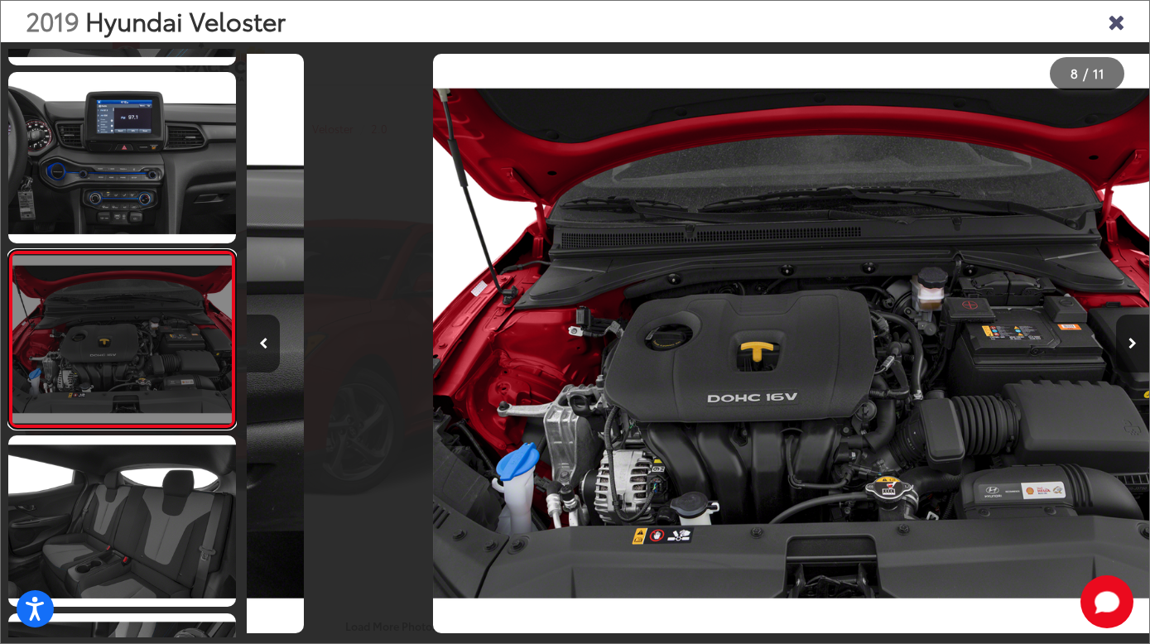
scroll to position [1087, 0]
